Goal: Navigation & Orientation: Find specific page/section

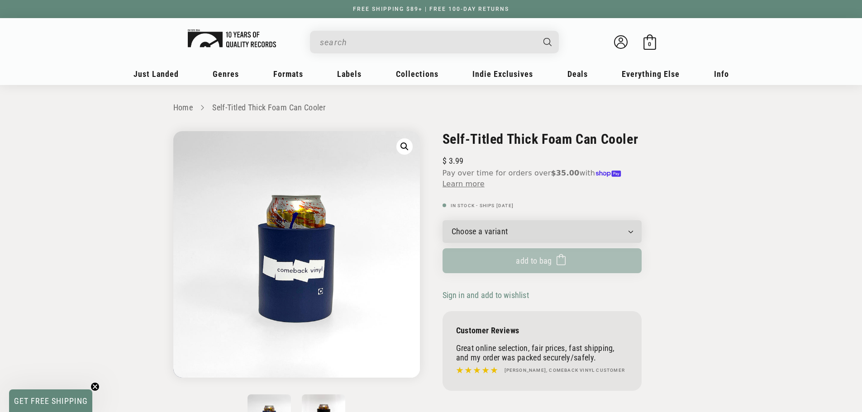
click at [245, 42] on img at bounding box center [232, 38] width 88 height 18
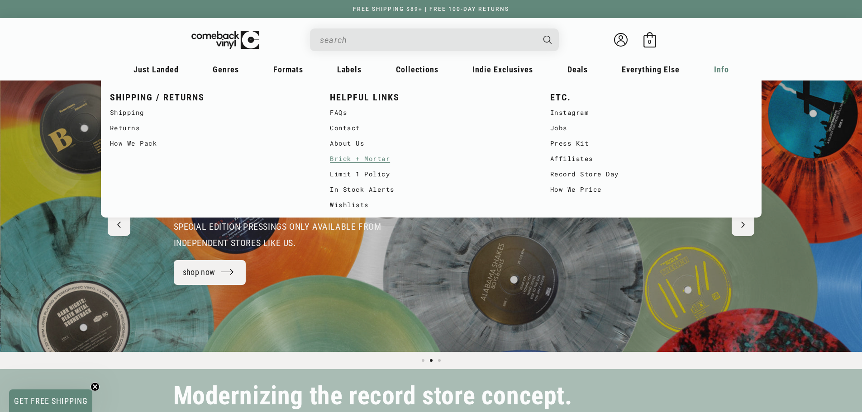
scroll to position [0, 862]
click at [354, 155] on link "Brick + Mortar" at bounding box center [431, 158] width 202 height 15
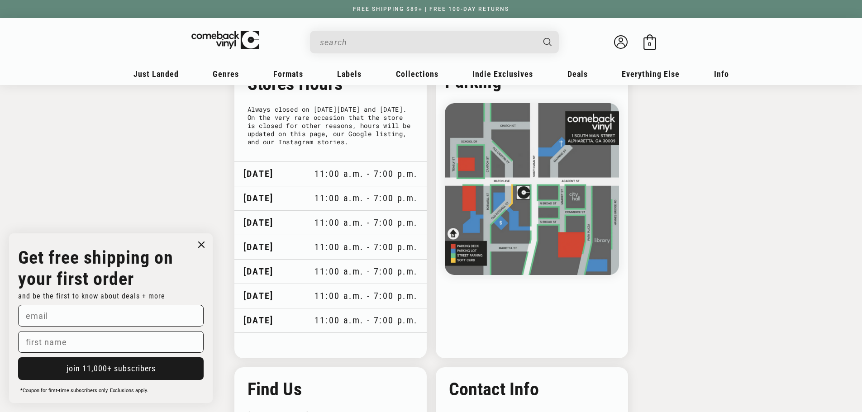
scroll to position [589, 0]
